Goal: Check status: Check status

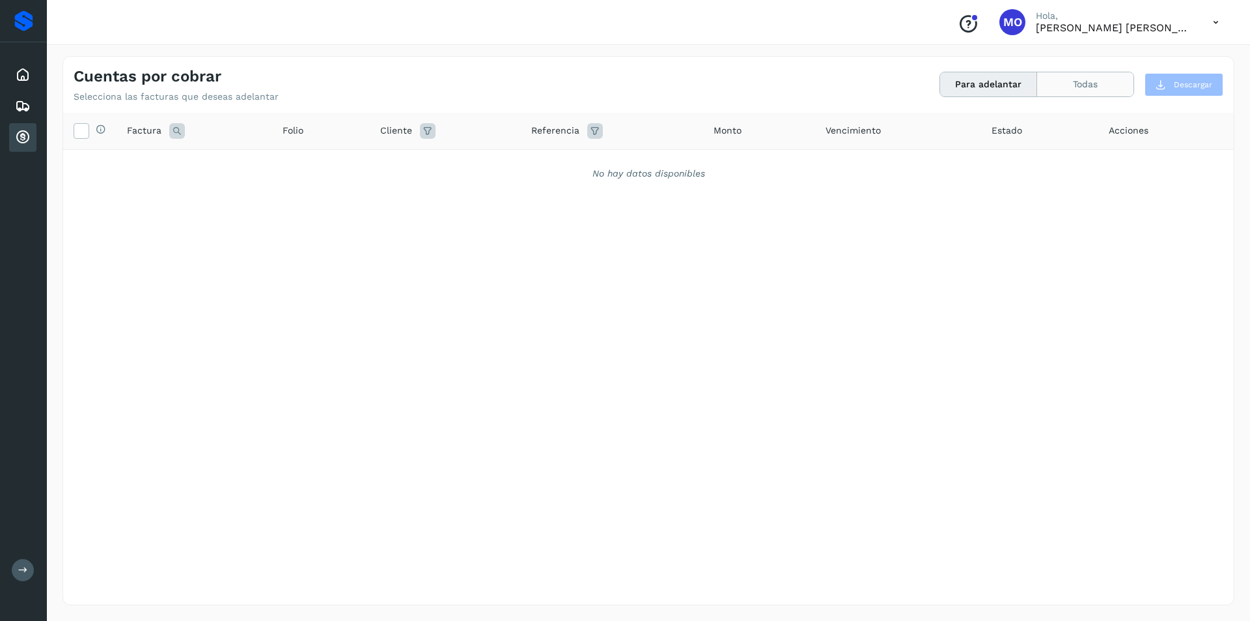
click at [1049, 83] on button "Todas" at bounding box center [1085, 84] width 96 height 24
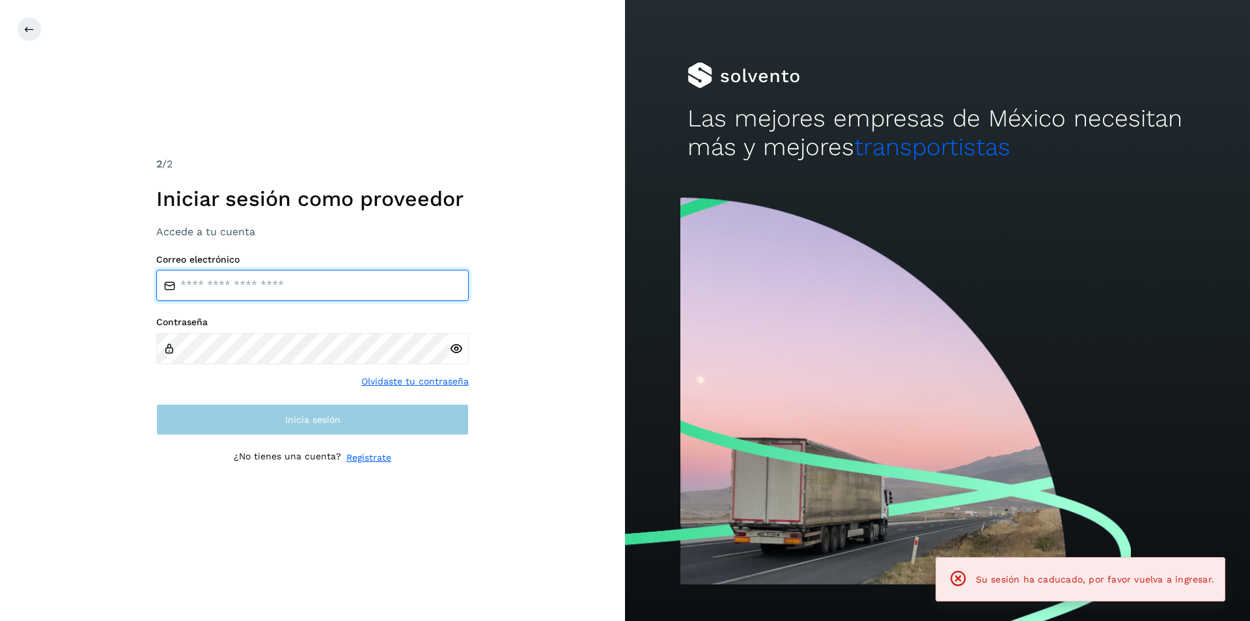
type input "**********"
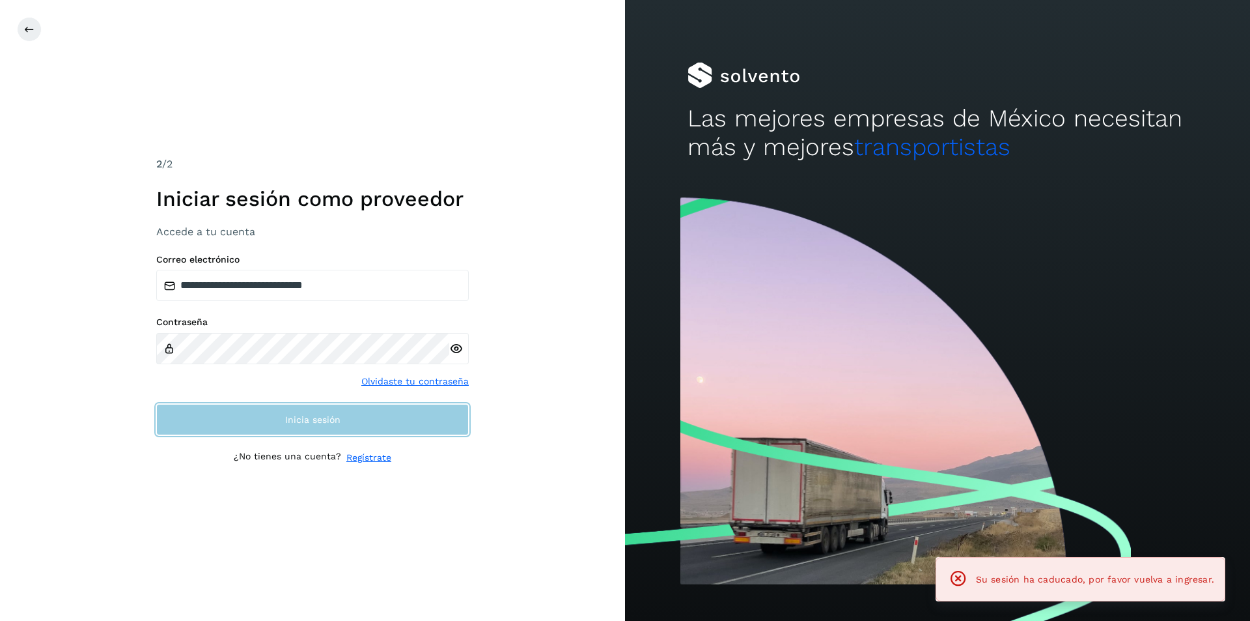
click at [280, 418] on button "Inicia sesión" at bounding box center [312, 419] width 313 height 31
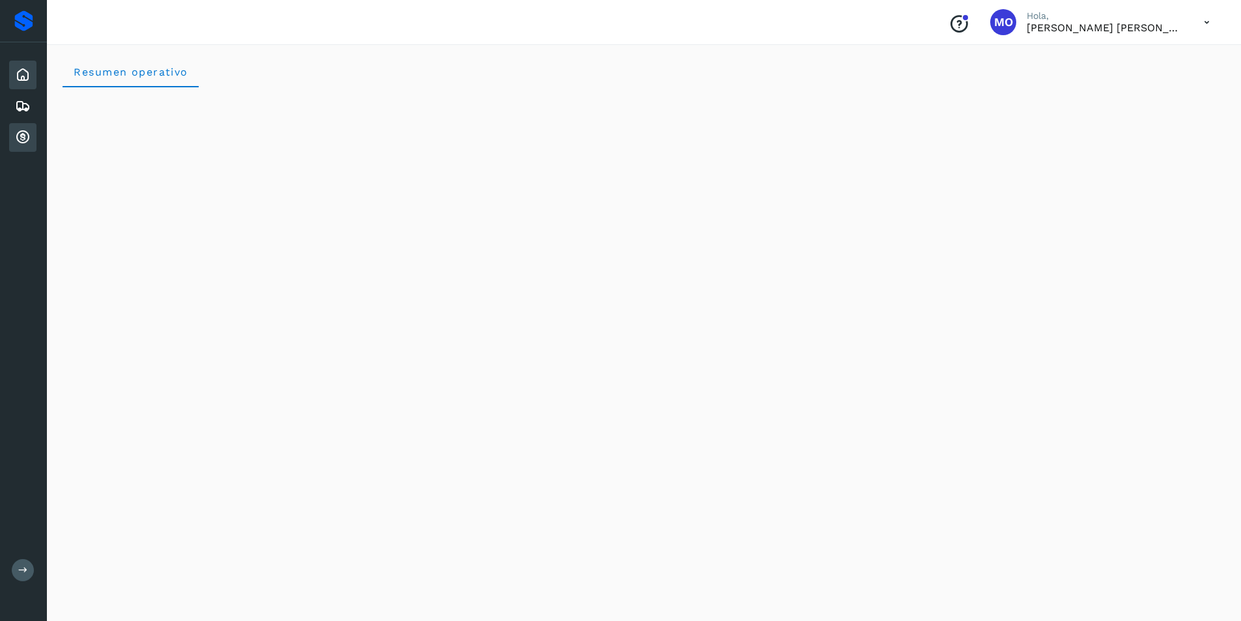
click at [29, 130] on icon at bounding box center [23, 138] width 16 height 16
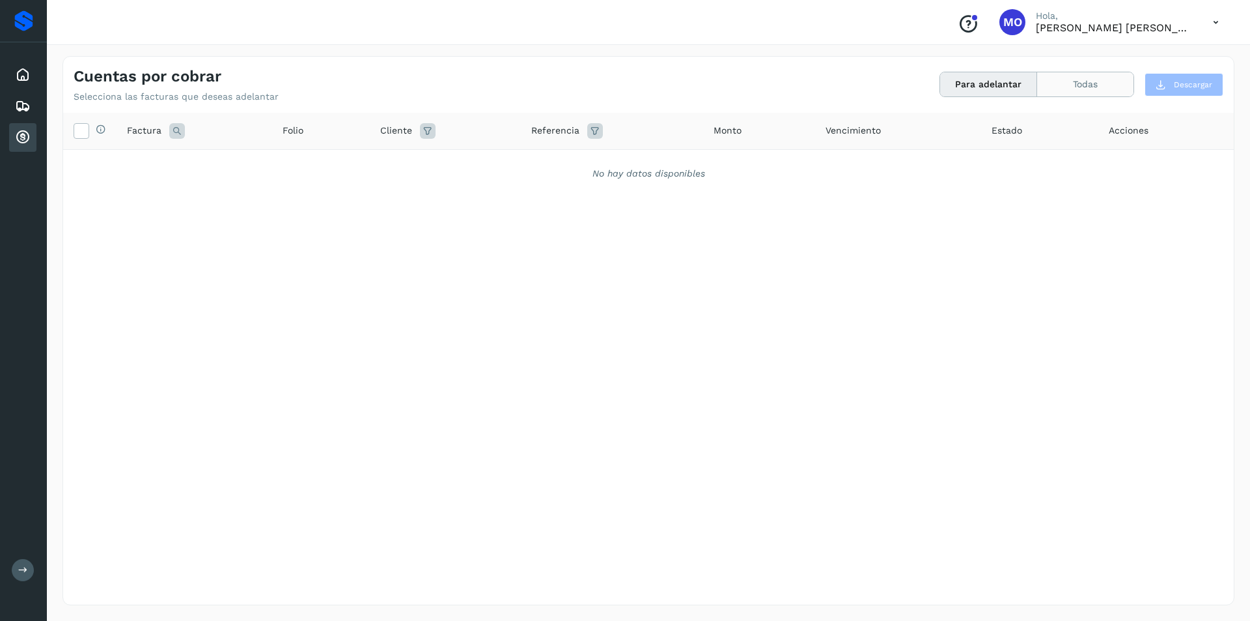
click at [1106, 84] on button "Todas" at bounding box center [1085, 84] width 96 height 24
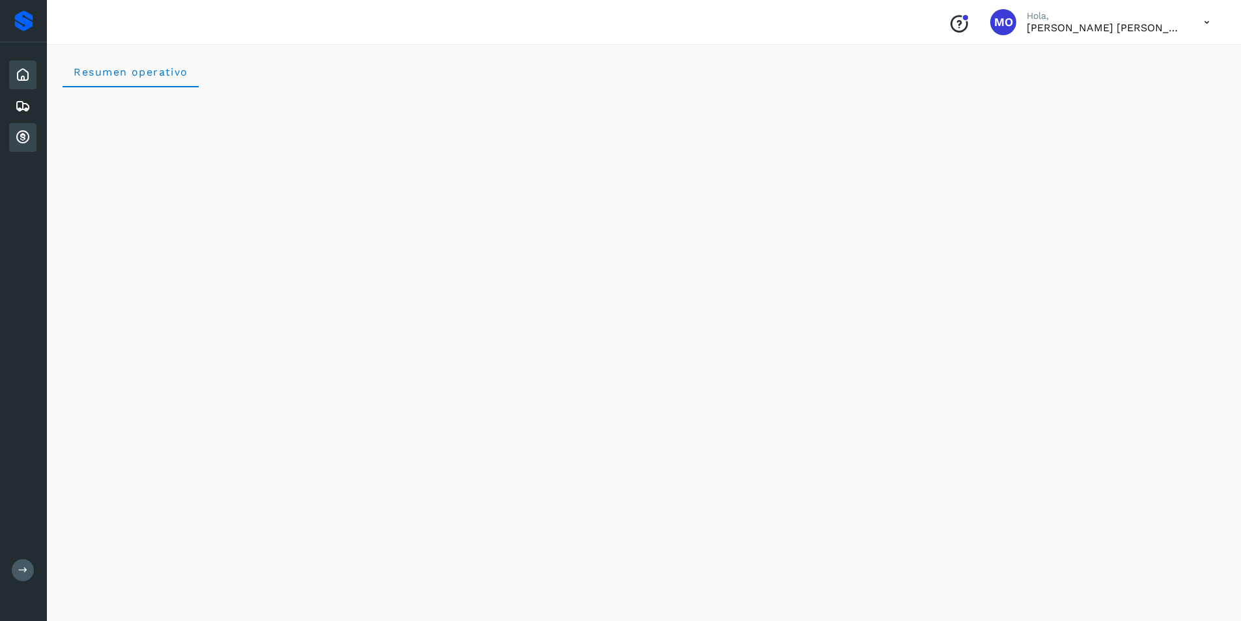
click at [30, 130] on icon at bounding box center [23, 138] width 16 height 16
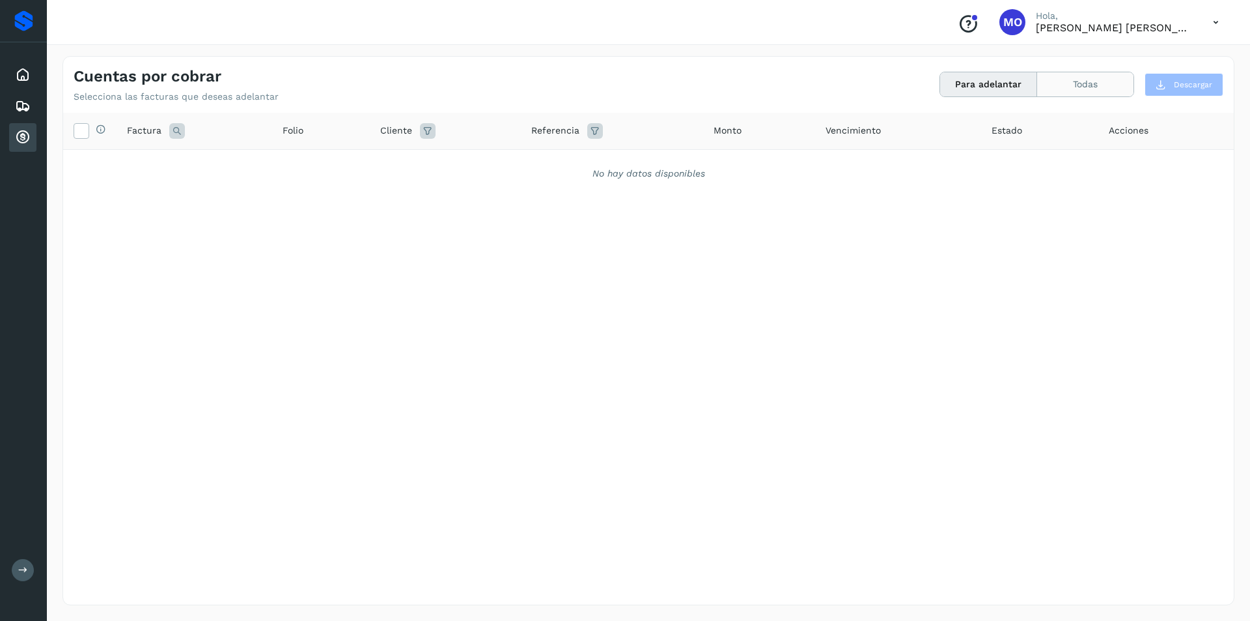
click at [1052, 88] on button "Todas" at bounding box center [1085, 84] width 96 height 24
